Goal: Information Seeking & Learning: Learn about a topic

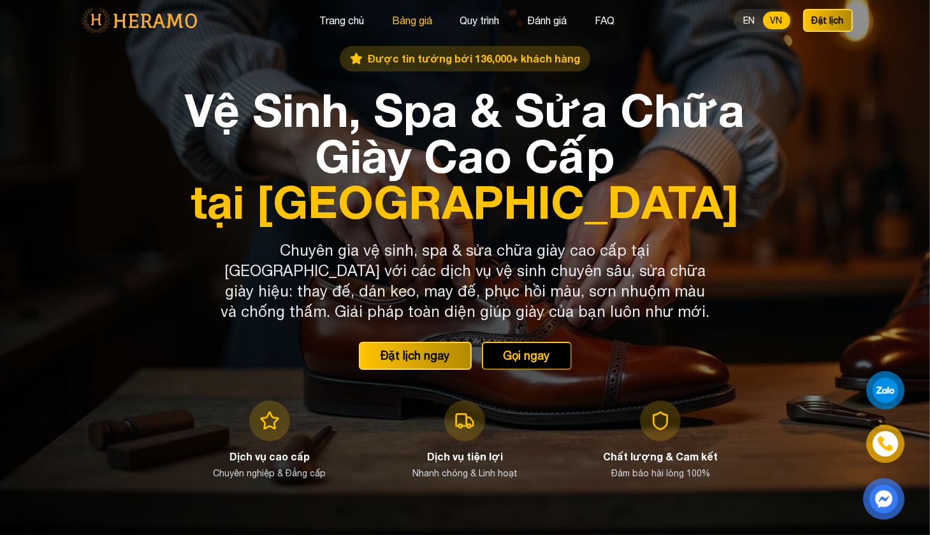
click at [405, 20] on button "Bảng giá" at bounding box center [412, 20] width 48 height 17
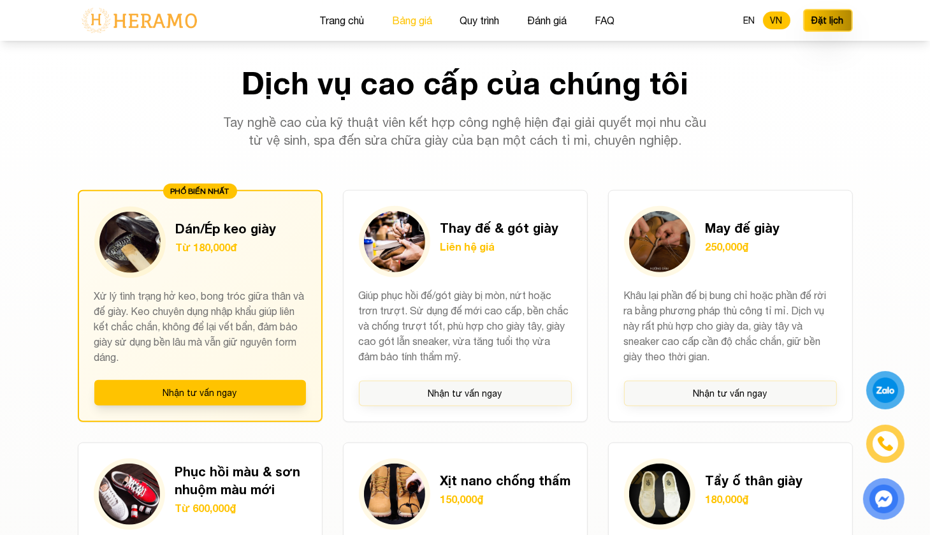
scroll to position [866, 0]
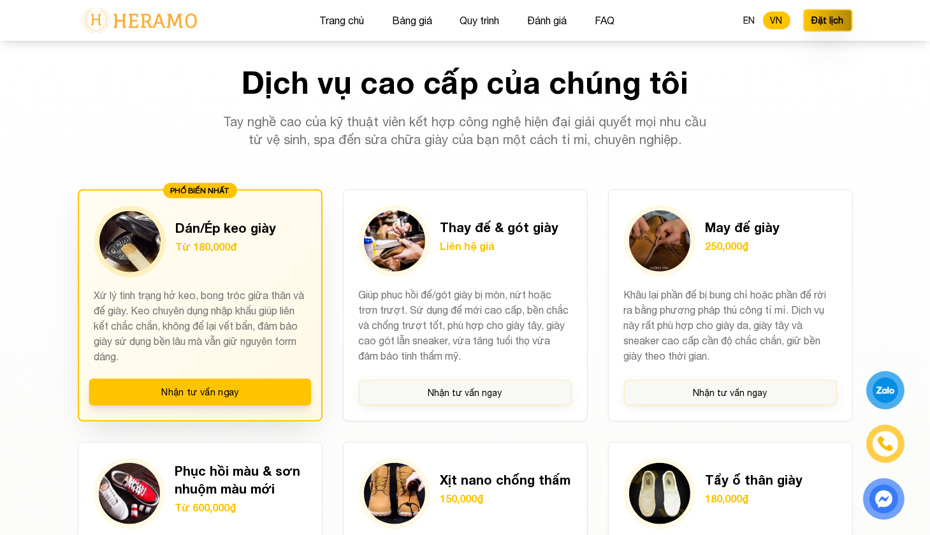
click at [255, 312] on p "Xử lý tình trạng hở keo, bong tróc giữa thân và đế giày. Keo chuyên dụng nhập k…" at bounding box center [200, 325] width 212 height 76
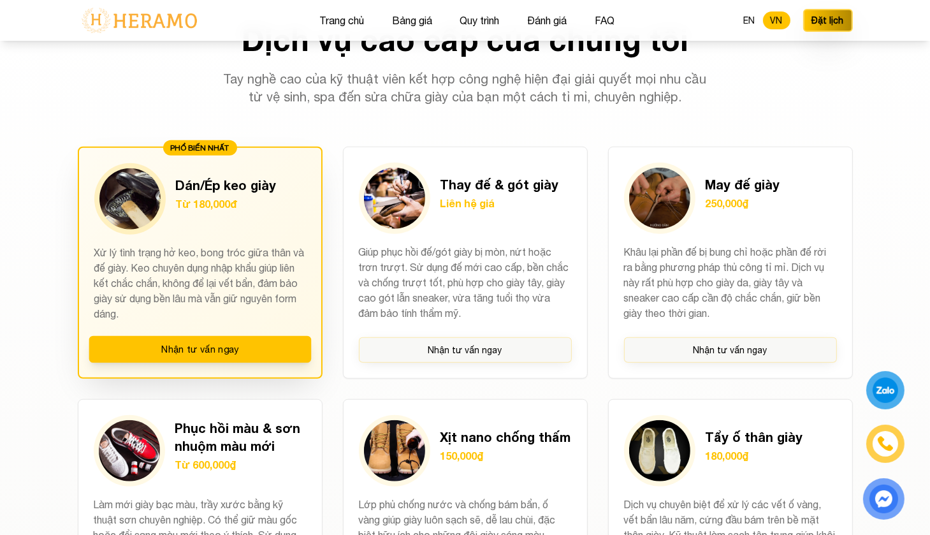
scroll to position [930, 0]
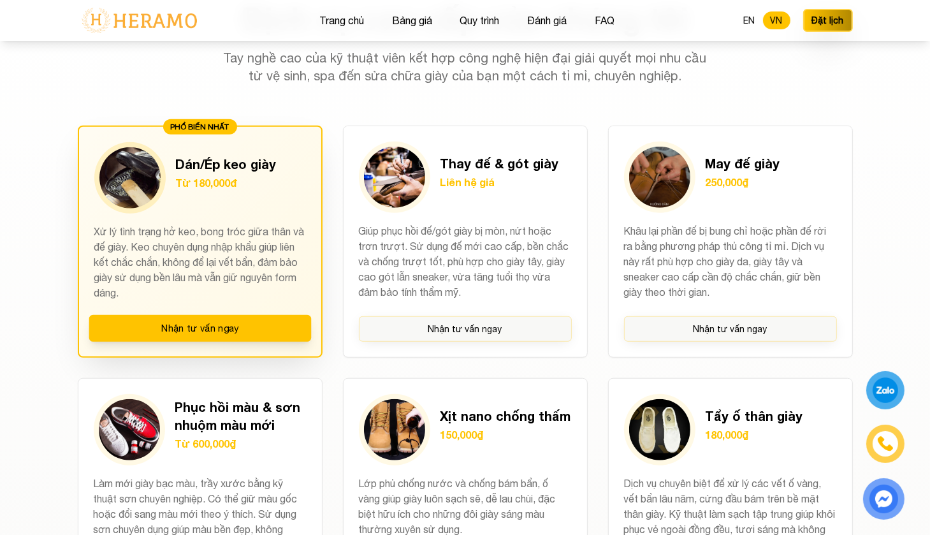
click at [208, 168] on h3 "Dán/Ép keo giày" at bounding box center [226, 164] width 101 height 18
click at [128, 187] on img at bounding box center [129, 177] width 61 height 61
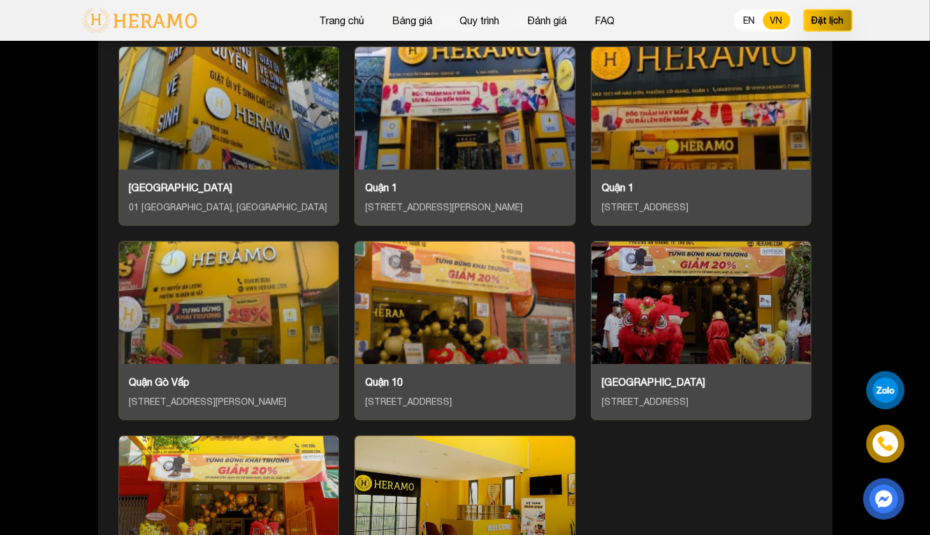
scroll to position [5517, 0]
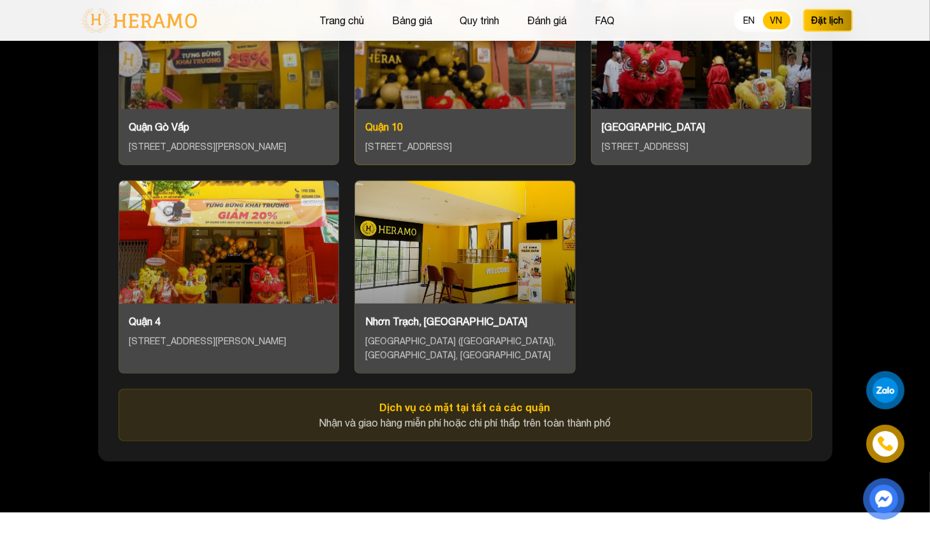
drag, startPoint x: 414, startPoint y: 126, endPoint x: 387, endPoint y: 128, distance: 27.5
click at [387, 128] on div "Quận 10" at bounding box center [464, 126] width 199 height 15
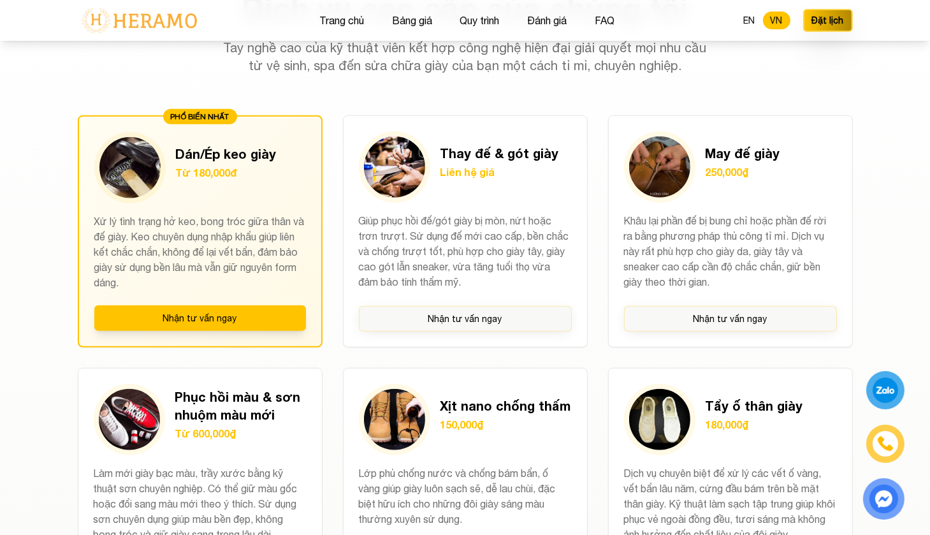
scroll to position [803, 0]
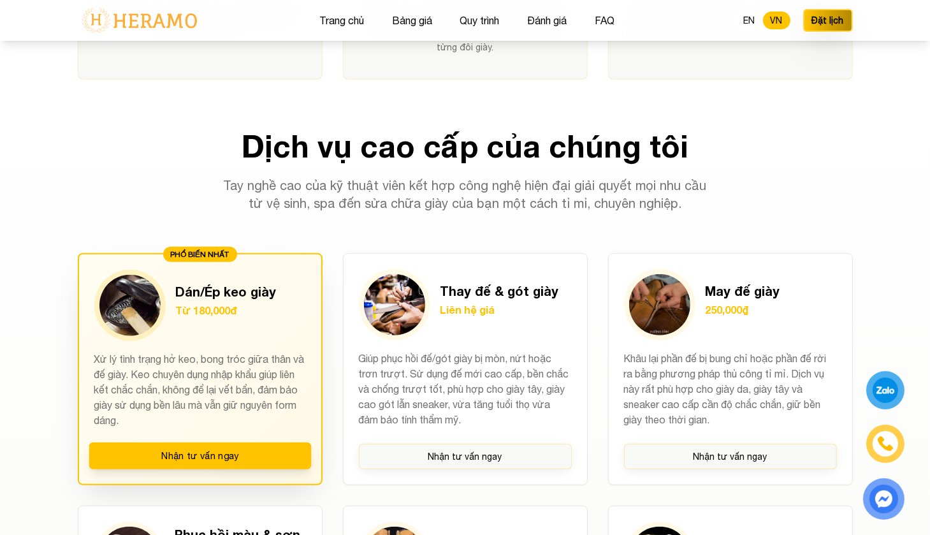
click at [194, 271] on div "Dán/Ép keo giày Từ 180,000đ" at bounding box center [200, 304] width 212 height 71
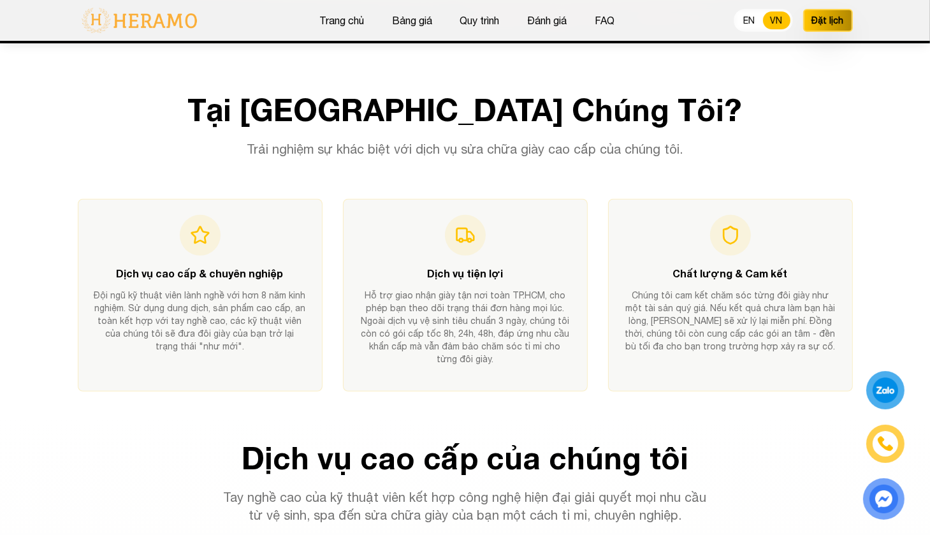
scroll to position [484, 0]
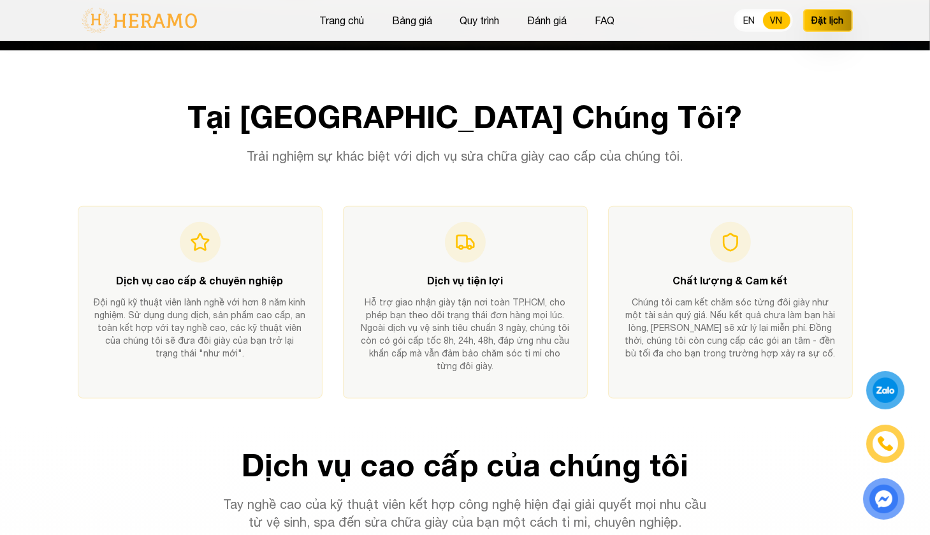
drag, startPoint x: 204, startPoint y: 19, endPoint x: 117, endPoint y: 18, distance: 86.7
click at [117, 18] on div "Trang chủ Bảng giá Quy trình Đánh giá FAQ EN VN Đặt lịch" at bounding box center [465, 20] width 775 height 41
click at [342, 27] on button "Trang chủ" at bounding box center [341, 20] width 52 height 17
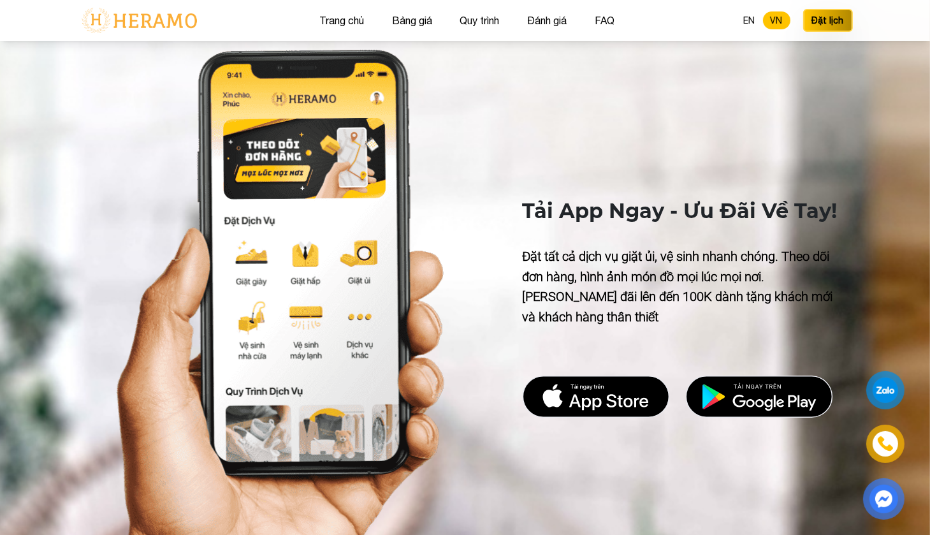
scroll to position [4408, 0]
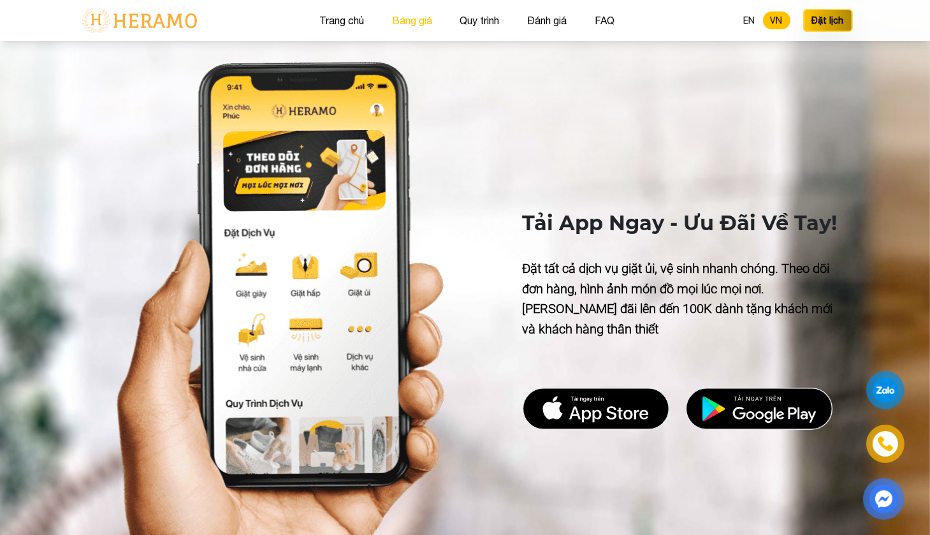
click at [409, 21] on button "Bảng giá" at bounding box center [412, 20] width 48 height 17
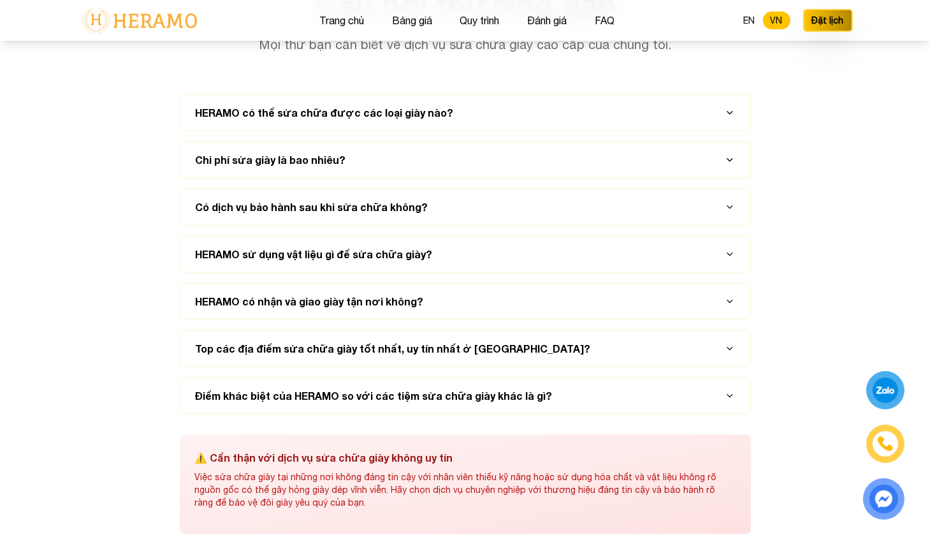
scroll to position [6409, 0]
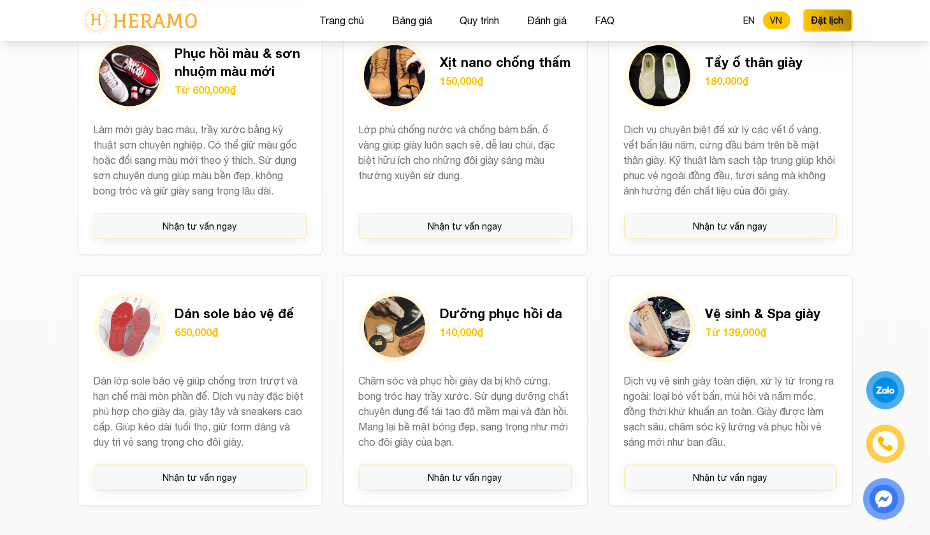
scroll to position [1402, 0]
